Goal: Information Seeking & Learning: Learn about a topic

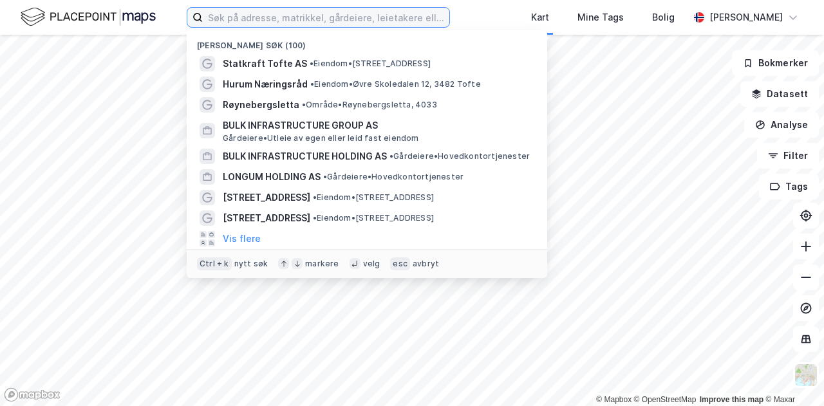
click at [400, 23] on input at bounding box center [326, 17] width 247 height 19
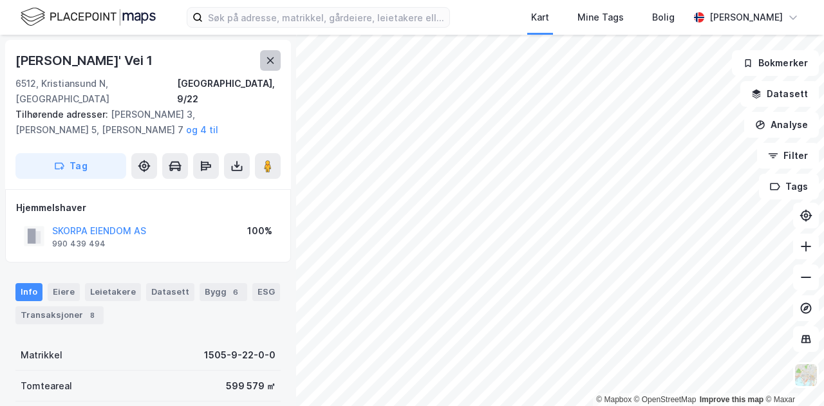
click at [264, 59] on button at bounding box center [270, 60] width 21 height 21
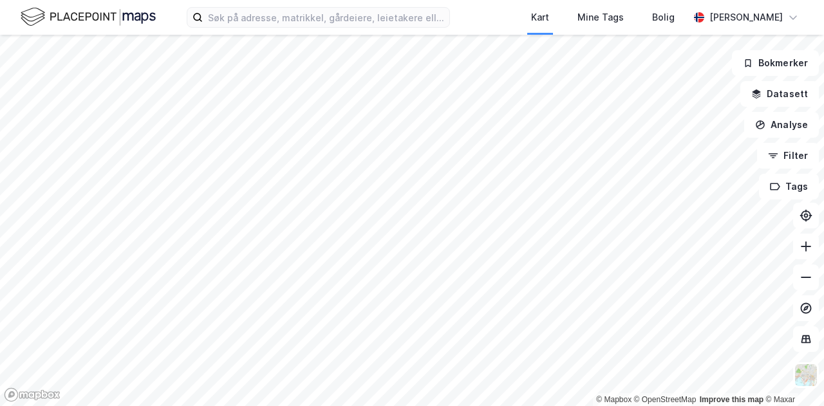
click at [268, 30] on div "Kart Mine Tags Bolig [PERSON_NAME] © Mapbox © OpenStreetMap Improve this map © …" at bounding box center [412, 203] width 824 height 406
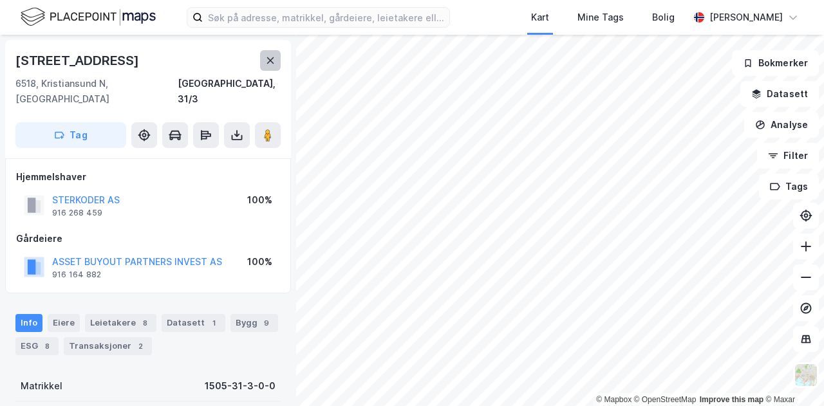
click at [267, 60] on icon at bounding box center [270, 60] width 10 height 10
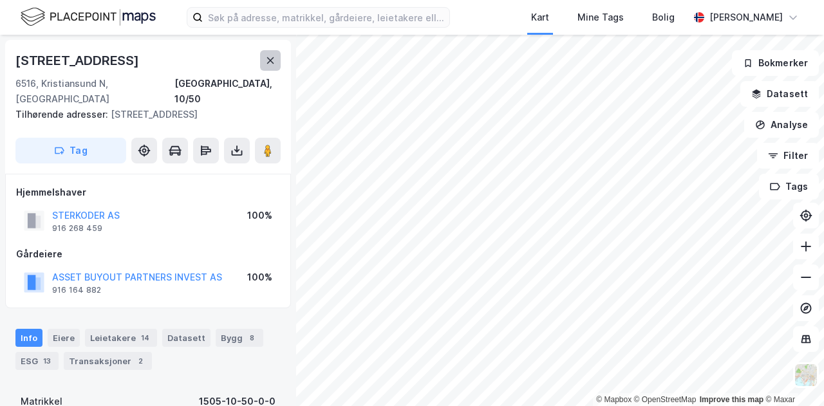
click at [279, 59] on button at bounding box center [270, 60] width 21 height 21
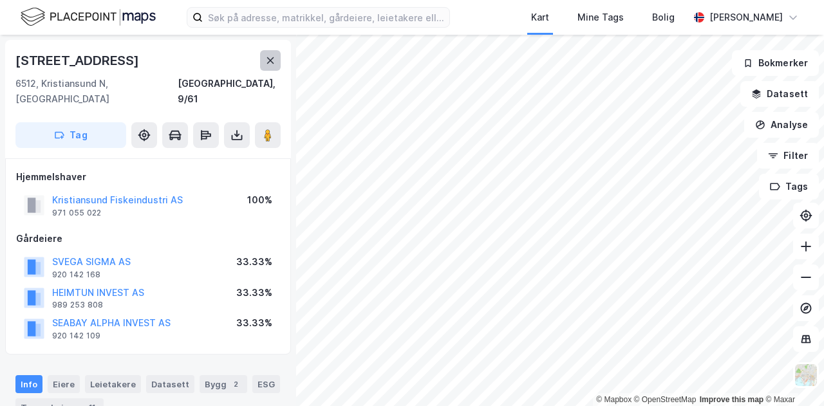
click at [271, 61] on icon at bounding box center [270, 60] width 7 height 6
